Goal: Find specific page/section: Find specific page/section

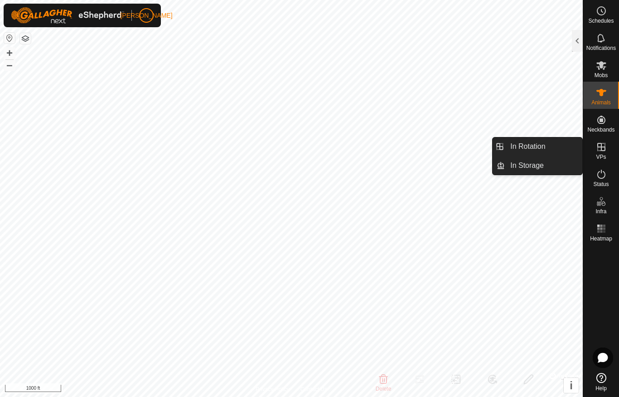
scroll to position [464, 0]
click at [553, 144] on link "In Rotation" at bounding box center [543, 146] width 77 height 18
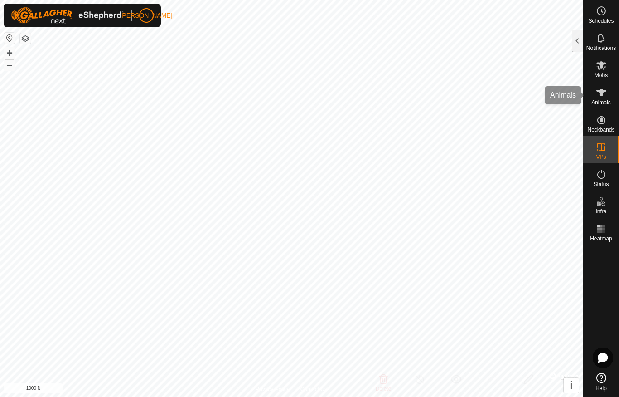
click at [605, 105] on span "Animals" at bounding box center [600, 102] width 19 height 5
click at [573, 48] on div at bounding box center [577, 41] width 11 height 22
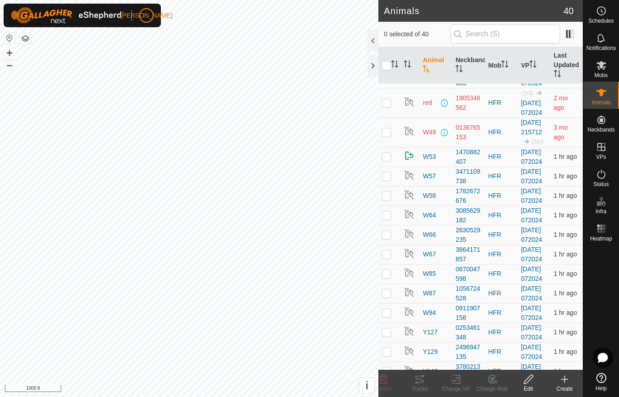
scroll to position [433, 0]
click at [371, 42] on div at bounding box center [373, 41] width 11 height 22
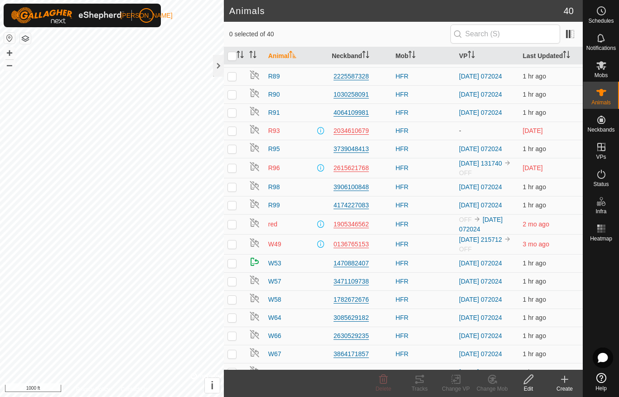
scroll to position [252, 0]
click at [358, 132] on div "2034610679" at bounding box center [360, 130] width 56 height 10
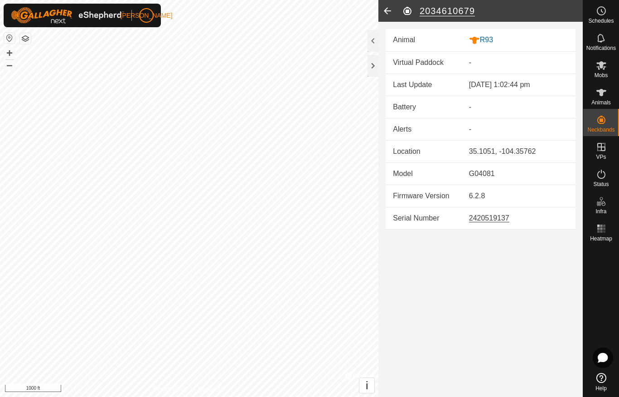
click at [388, 13] on icon at bounding box center [387, 11] width 18 height 22
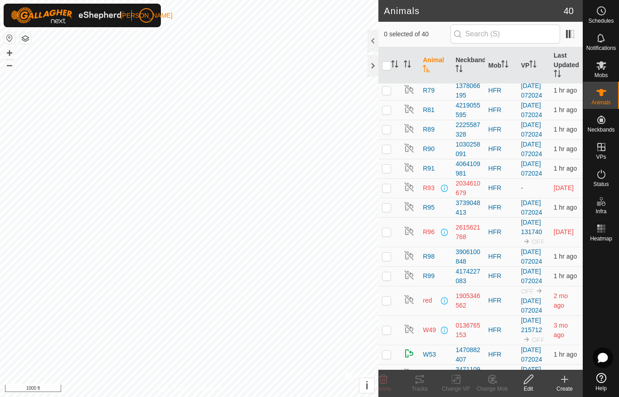
scroll to position [283, 0]
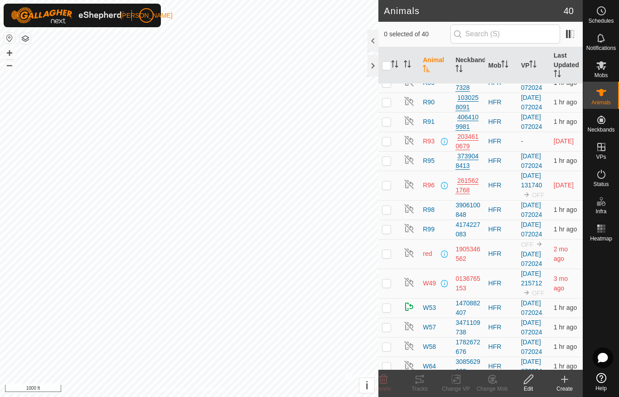
click at [368, 42] on div at bounding box center [373, 41] width 11 height 22
